Goal: Find specific page/section: Find specific page/section

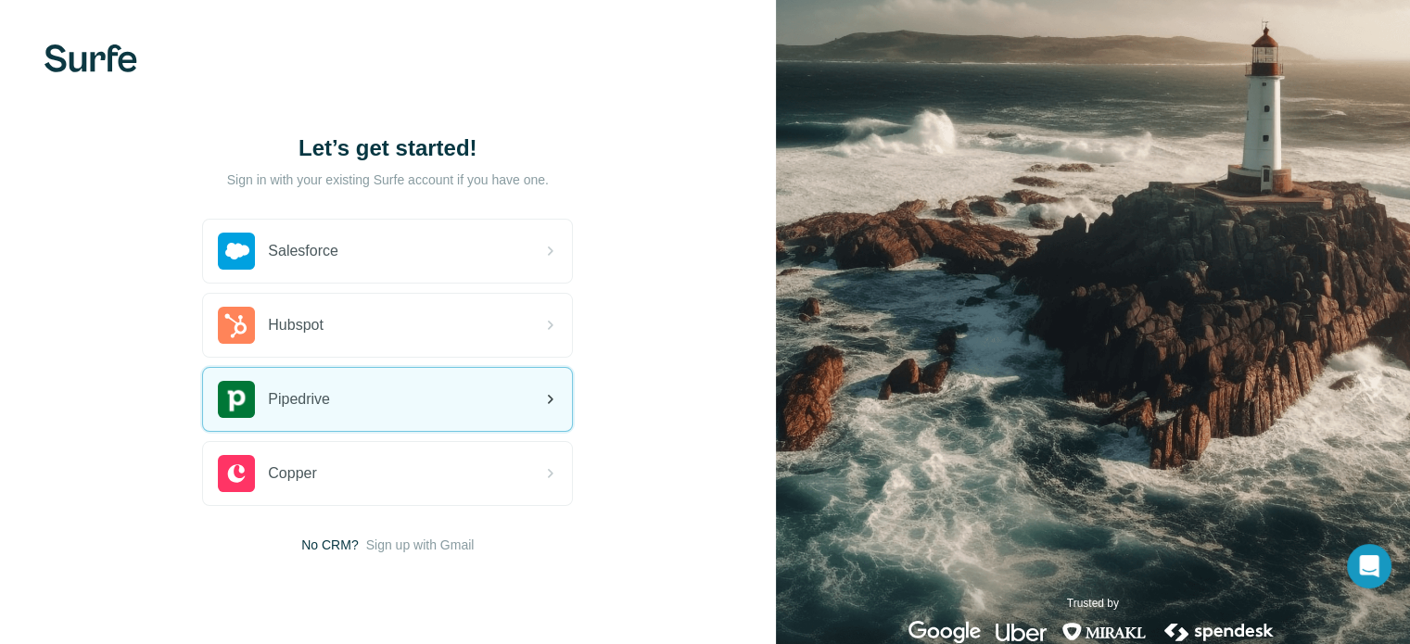
click at [456, 422] on div "Pipedrive" at bounding box center [387, 399] width 369 height 63
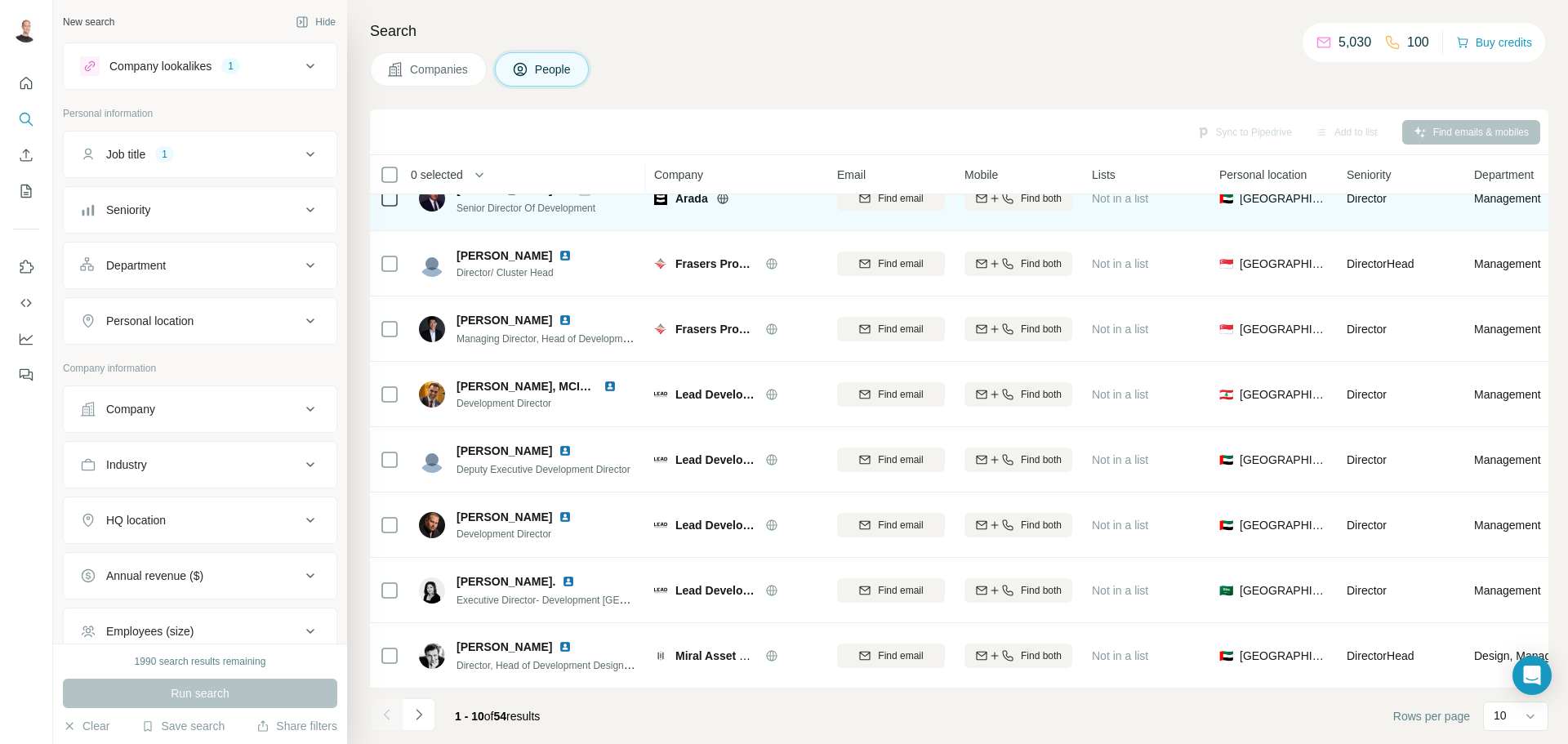
scroll to position [167, 0]
